Goal: Task Accomplishment & Management: Manage account settings

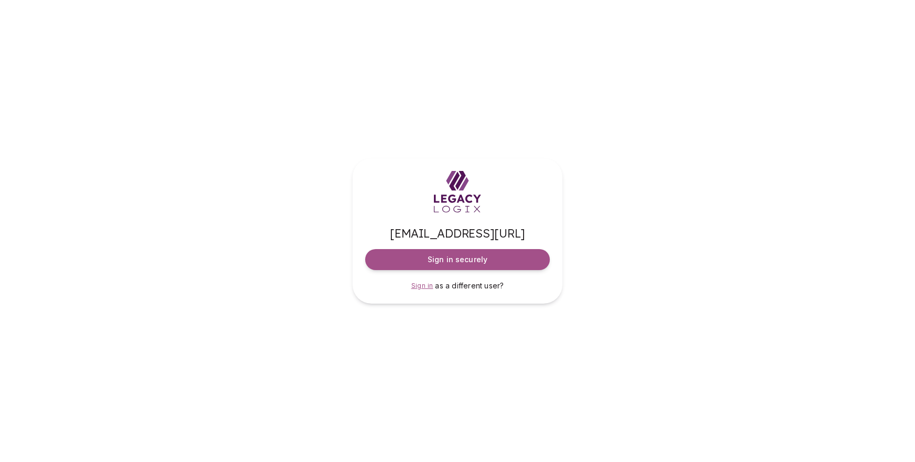
click at [422, 286] on span "Sign in" at bounding box center [423, 286] width 22 height 8
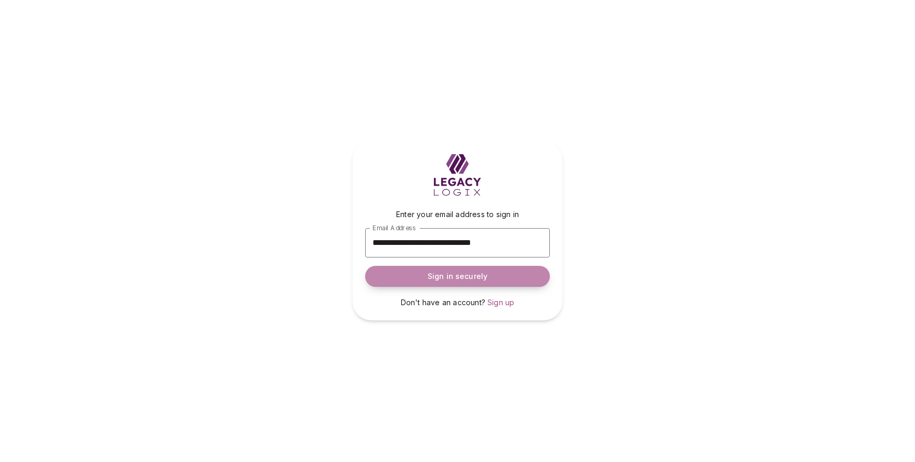
click at [449, 271] on button "Sign in securely" at bounding box center [457, 276] width 185 height 21
click at [449, 271] on form "**********" at bounding box center [457, 248] width 185 height 78
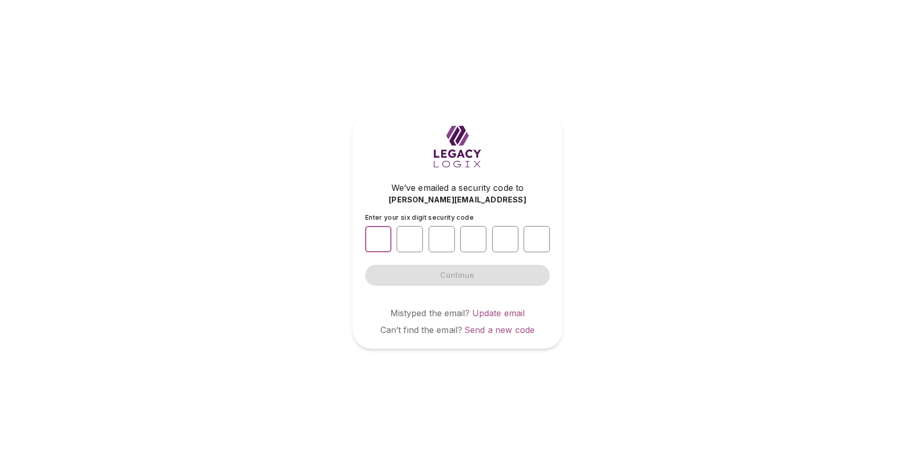
click at [385, 239] on input "number" at bounding box center [378, 239] width 26 height 26
type input "*"
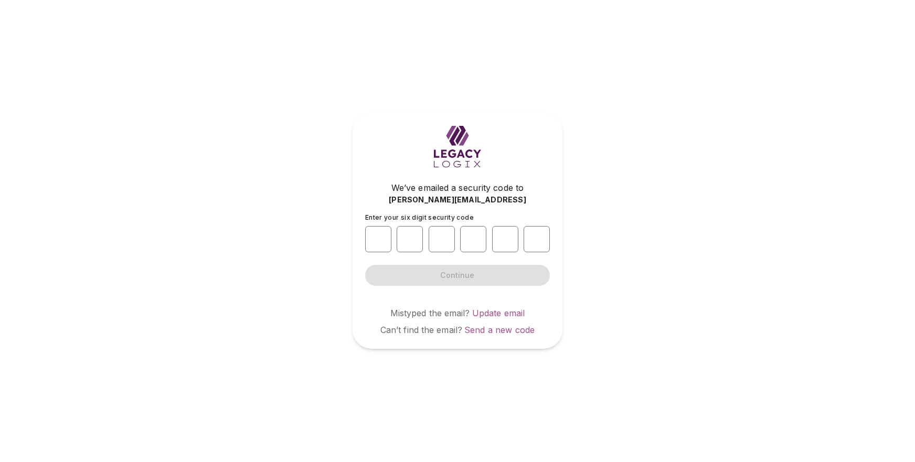
type input "*"
click at [444, 273] on form "Enter your six digit security code * * * * * * Continue" at bounding box center [457, 250] width 185 height 72
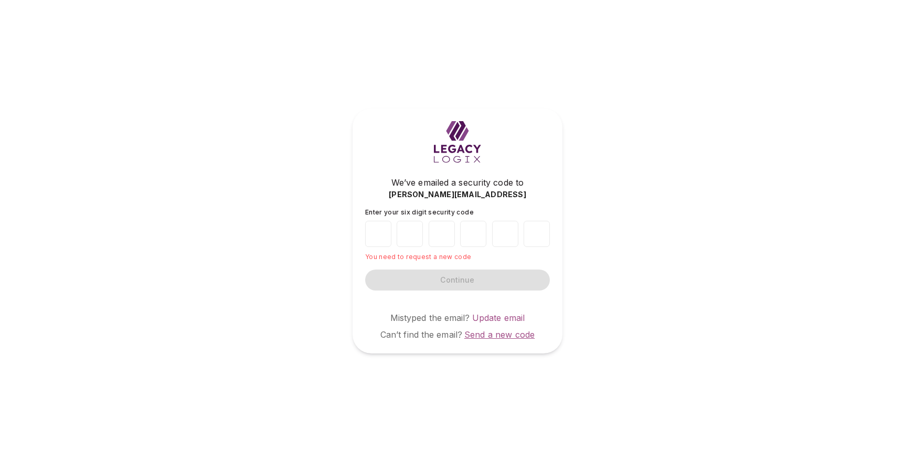
click at [491, 334] on span "Send a new code" at bounding box center [500, 335] width 70 height 10
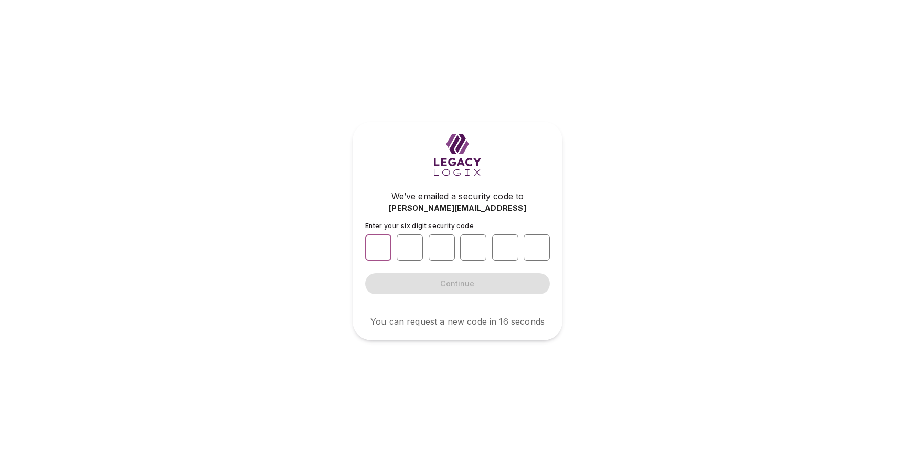
click at [377, 248] on input "number" at bounding box center [378, 248] width 26 height 26
type input "*"
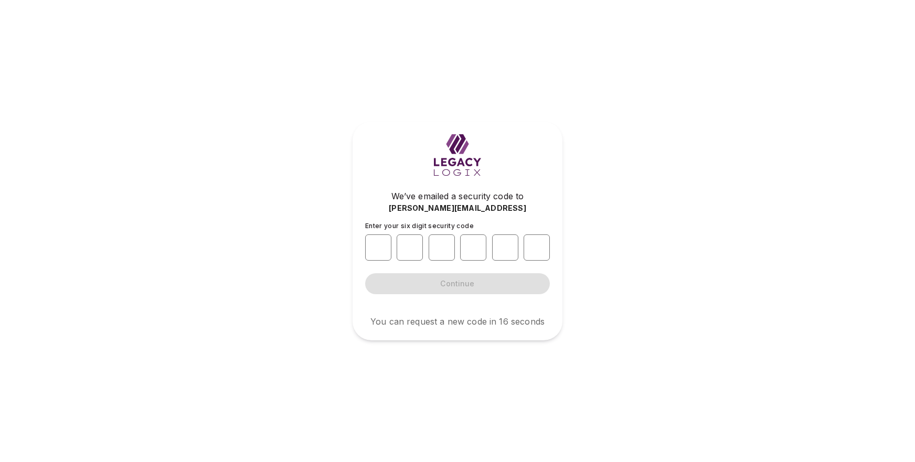
type input "*"
